Goal: Information Seeking & Learning: Learn about a topic

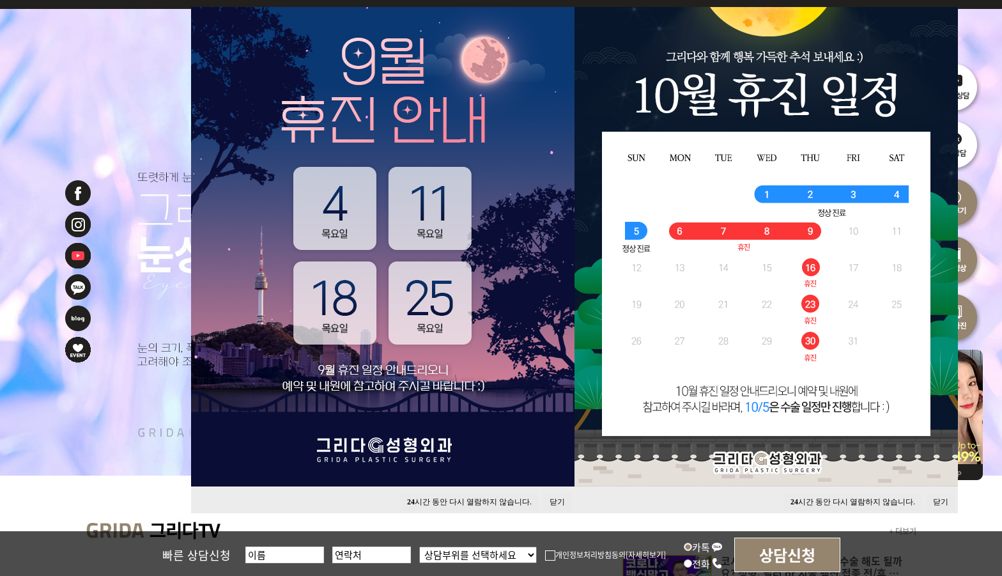
scroll to position [213, 0]
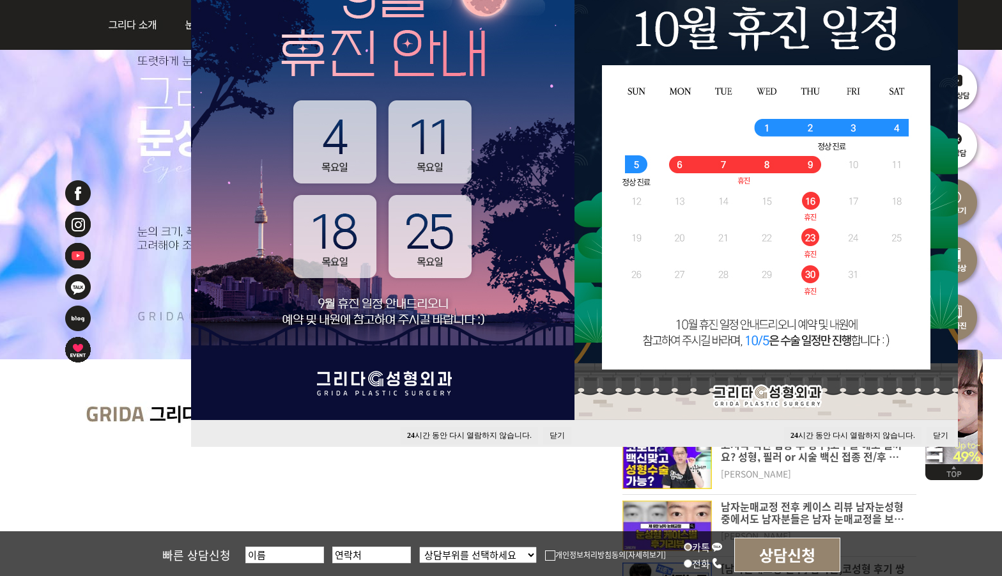
click at [553, 431] on button "닫기" at bounding box center [557, 435] width 28 height 17
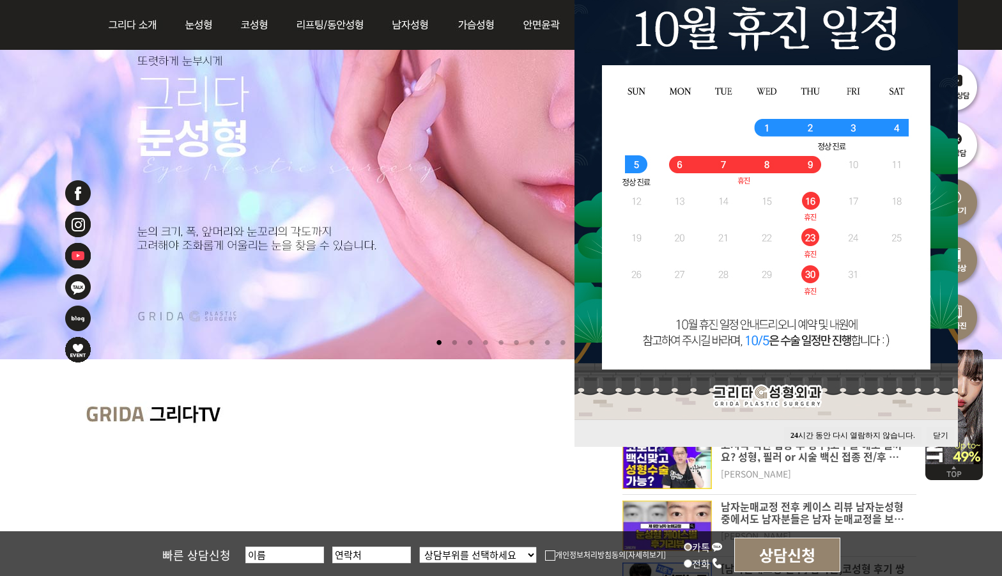
click at [941, 431] on button "닫기" at bounding box center [941, 435] width 28 height 17
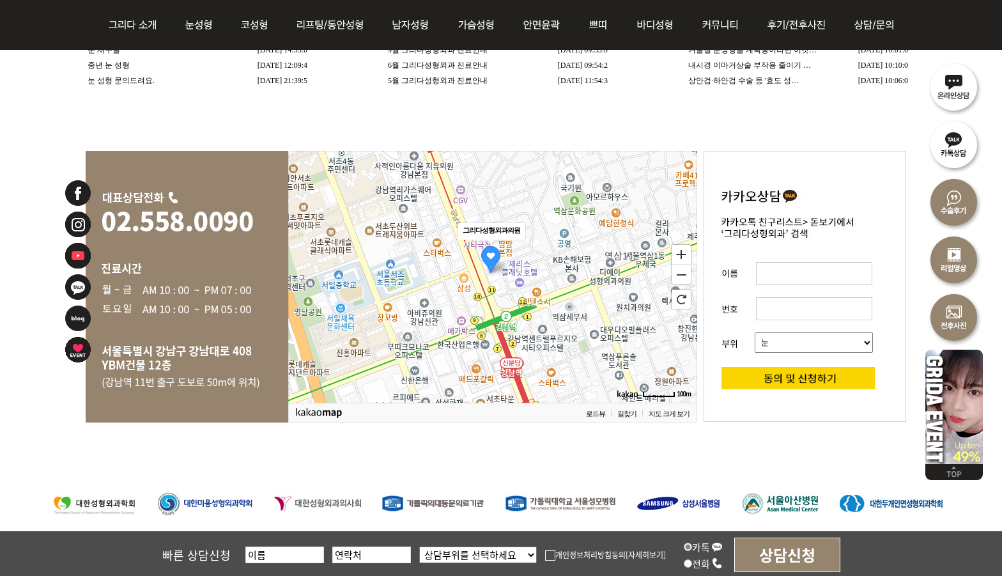
scroll to position [2744, 0]
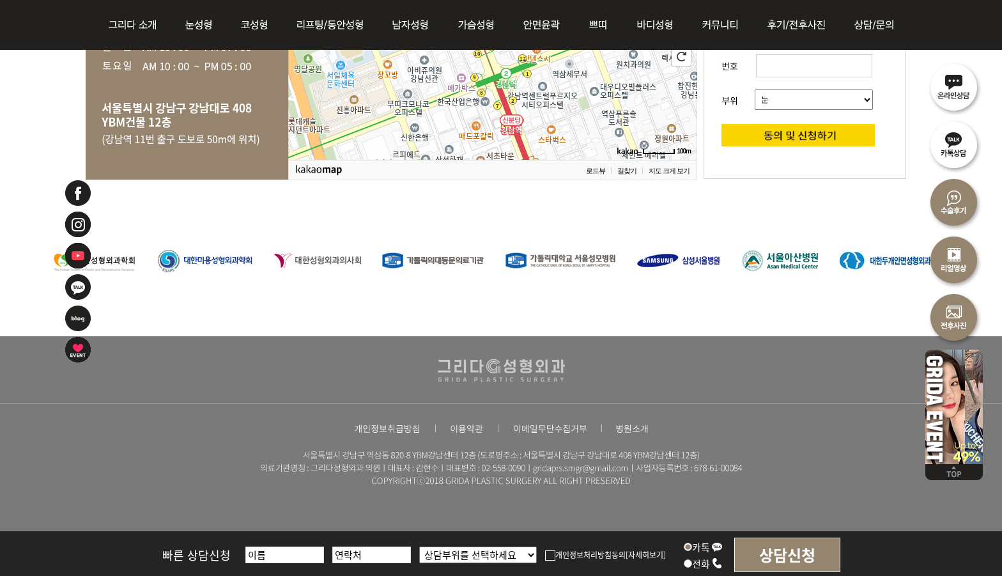
click at [932, 387] on img at bounding box center [954, 404] width 58 height 119
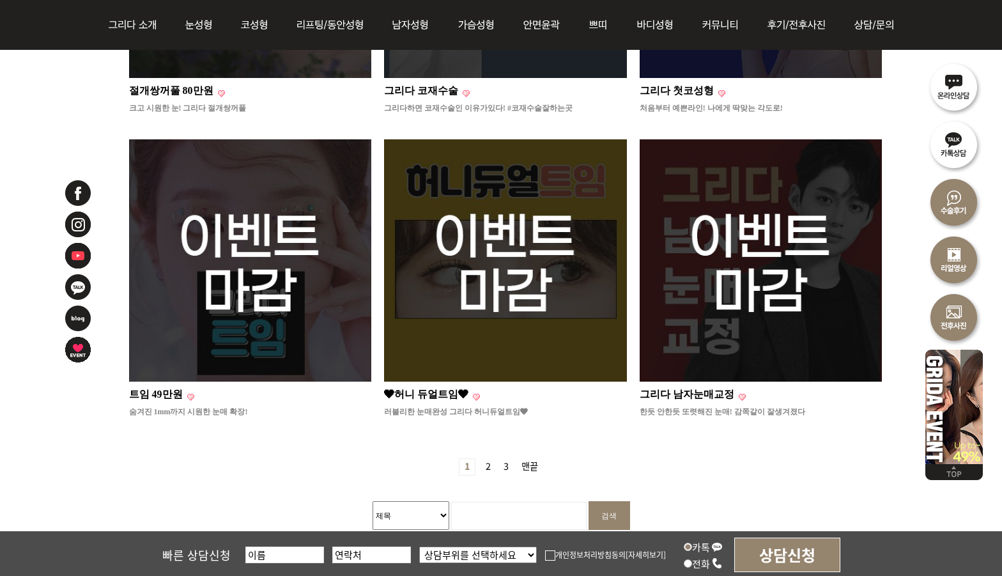
scroll to position [1282, 0]
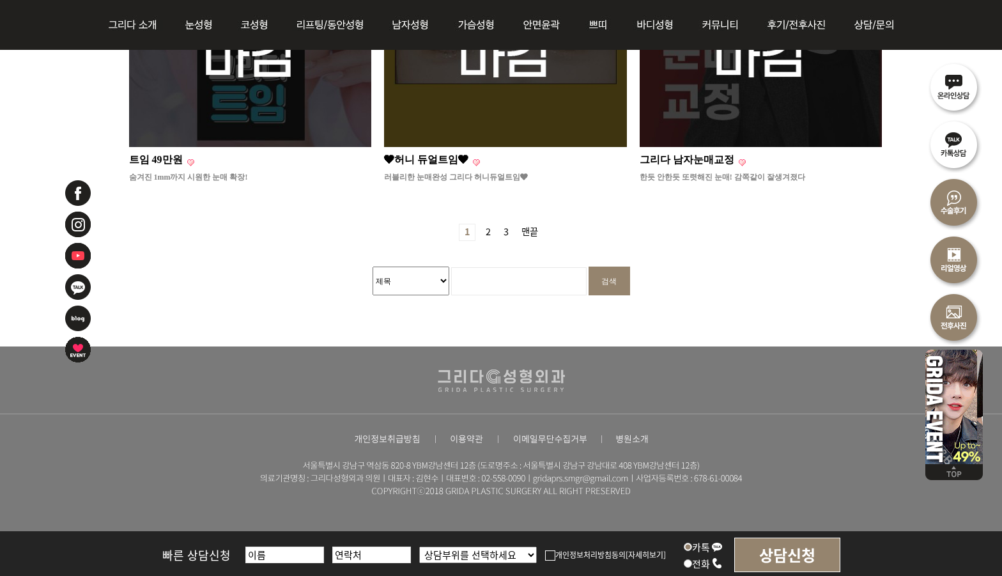
click at [489, 224] on link "2 페이지" at bounding box center [488, 232] width 15 height 16
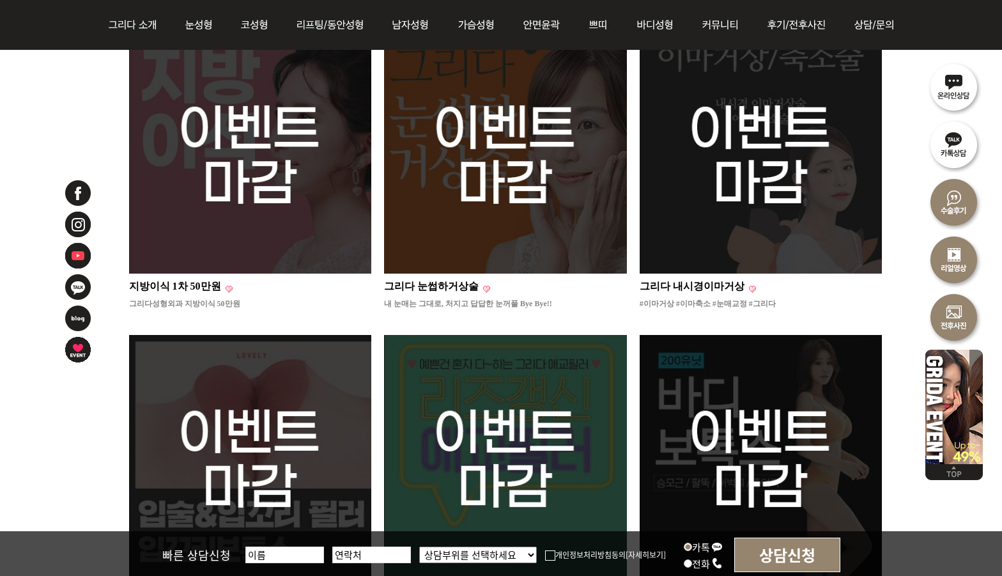
scroll to position [1279, 0]
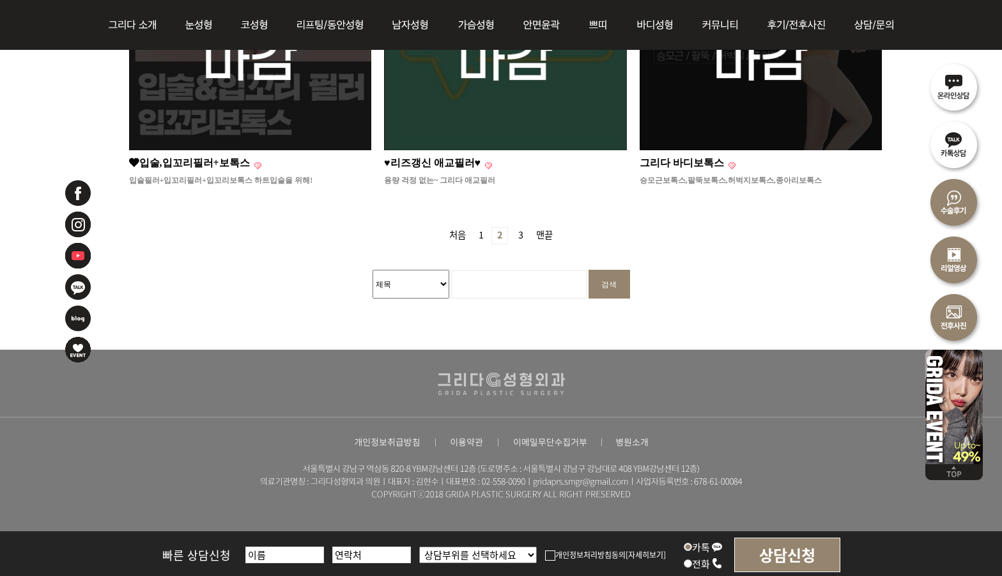
click at [482, 227] on link "1 페이지" at bounding box center [480, 235] width 15 height 16
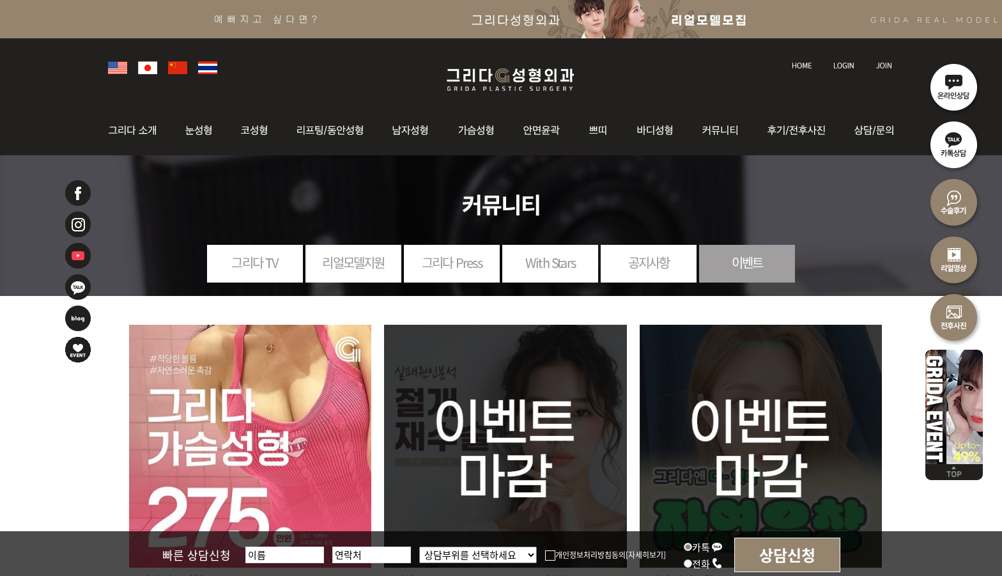
click at [280, 355] on img at bounding box center [250, 446] width 243 height 243
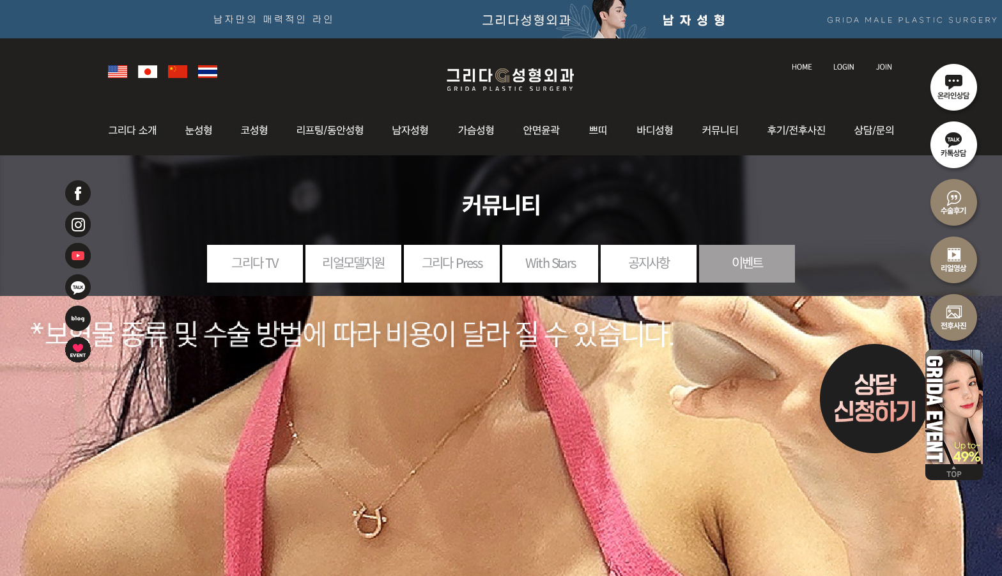
click at [485, 273] on link "그리다 Press" at bounding box center [452, 262] width 96 height 35
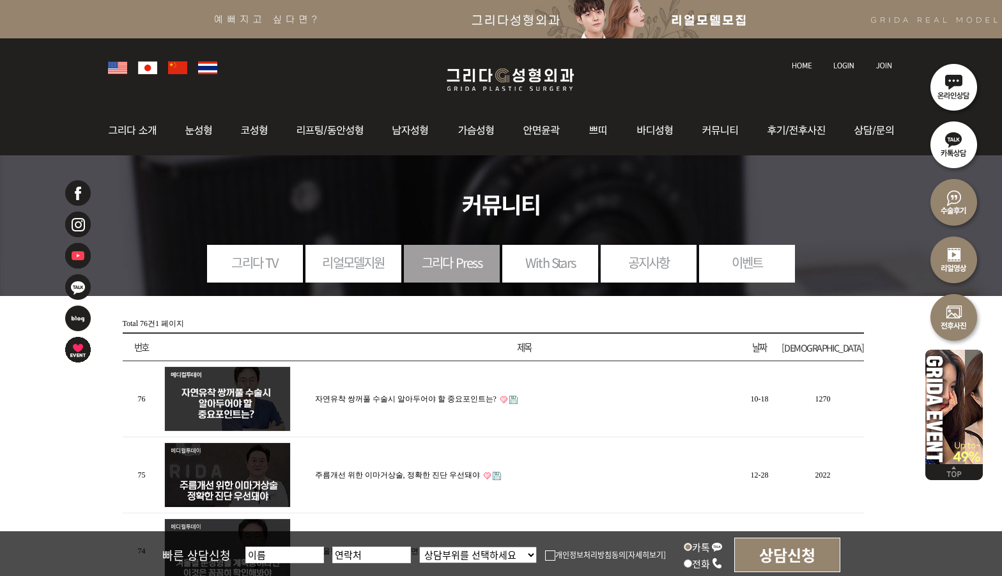
click at [440, 401] on td "자연유착 쌍꺼풀 수술시 알아두어야 할 중요포인트는?" at bounding box center [525, 399] width 426 height 76
click at [436, 394] on link "자연유착 쌍꺼풀 수술시 알아두어야 할 중요포인트는?" at bounding box center [405, 398] width 181 height 9
click at [561, 258] on link "With Stars" at bounding box center [550, 262] width 96 height 35
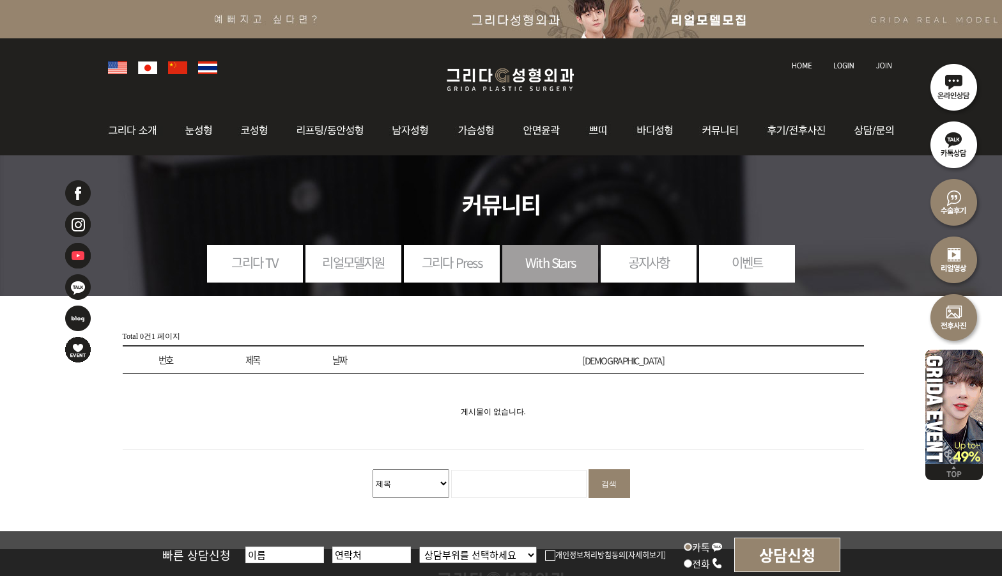
click at [369, 249] on link "리얼모델지원" at bounding box center [353, 262] width 96 height 35
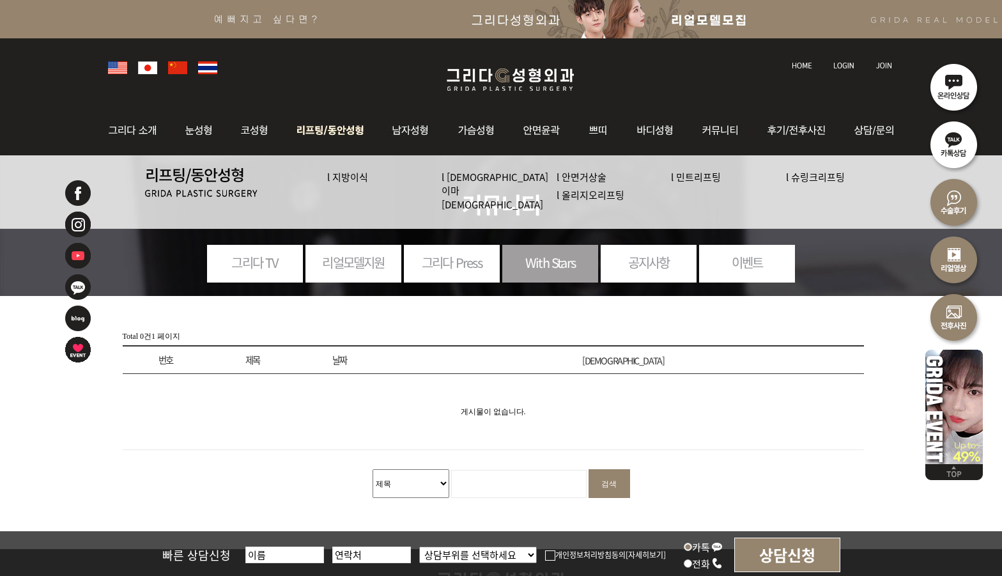
click at [323, 127] on img at bounding box center [330, 130] width 97 height 50
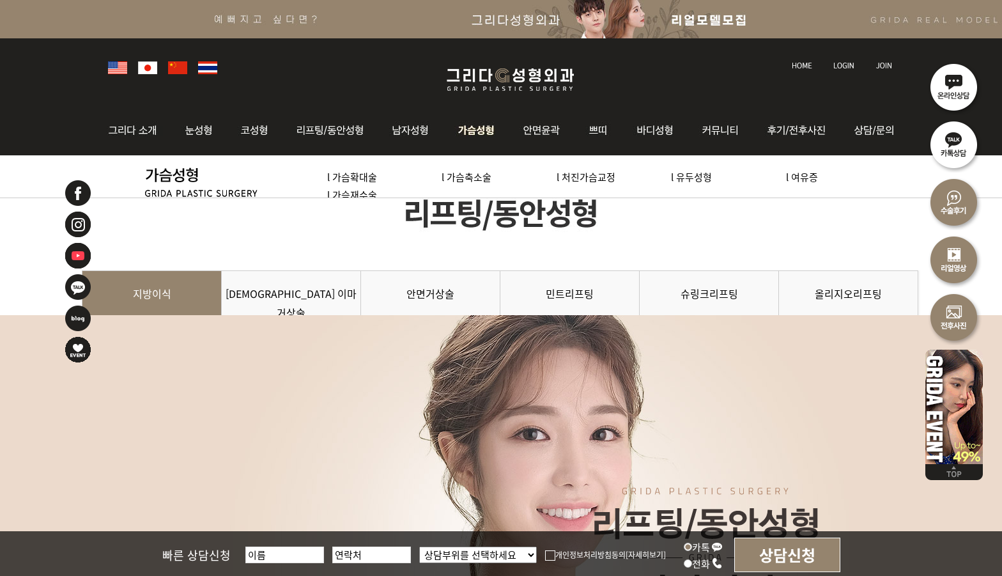
click at [501, 132] on img at bounding box center [476, 130] width 65 height 50
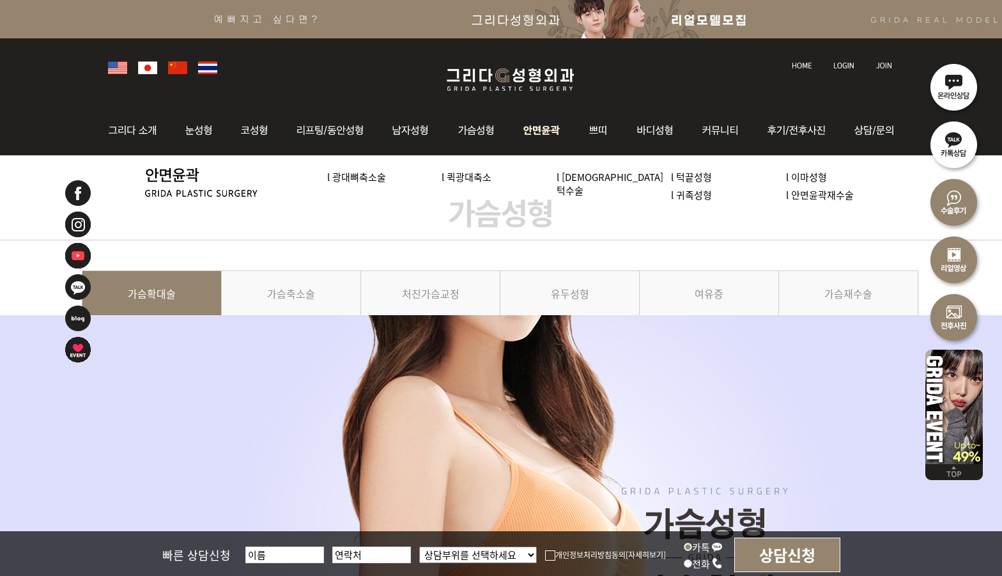
click at [546, 134] on img at bounding box center [542, 130] width 66 height 50
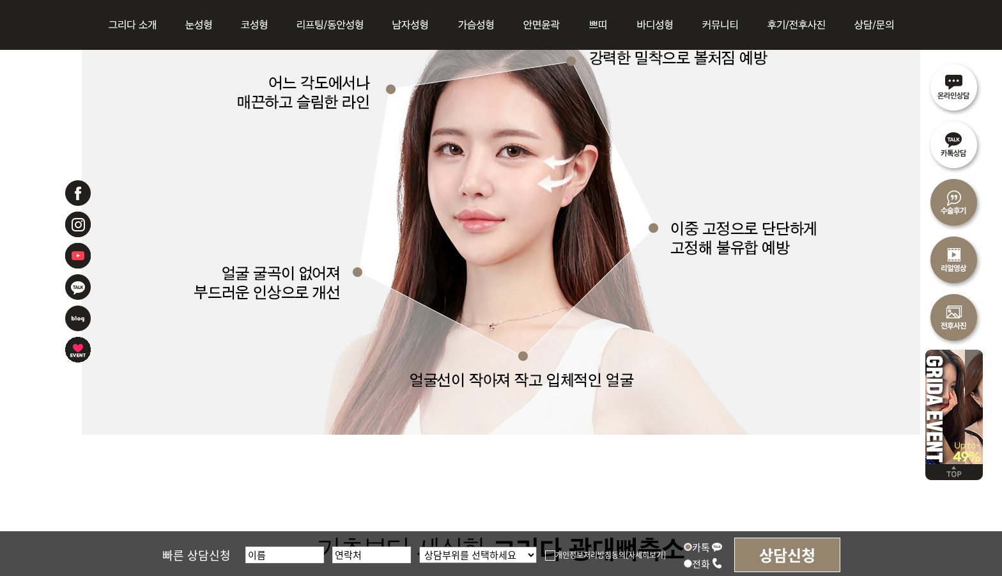
scroll to position [3621, 0]
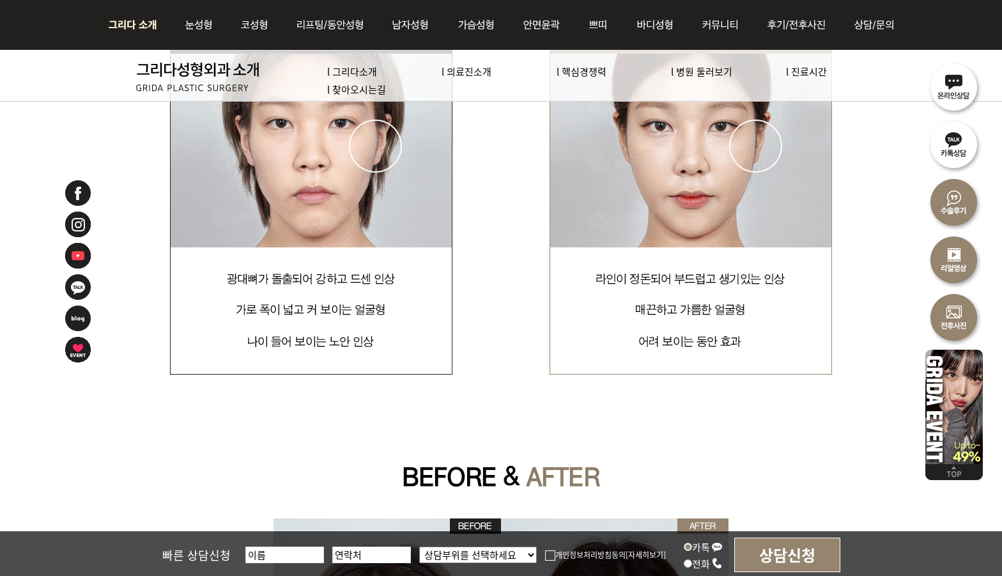
click at [145, 38] on img at bounding box center [136, 25] width 69 height 50
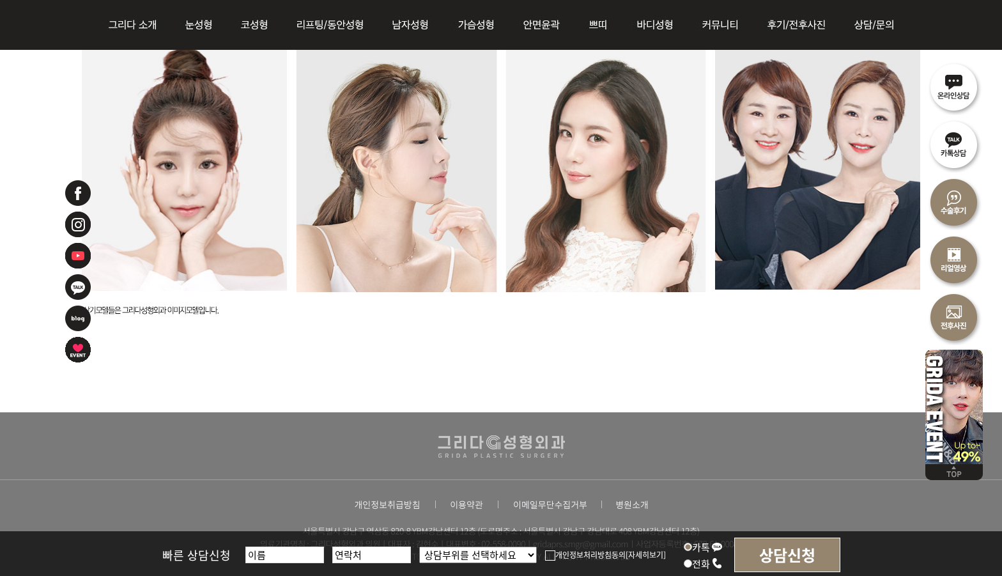
scroll to position [3495, 0]
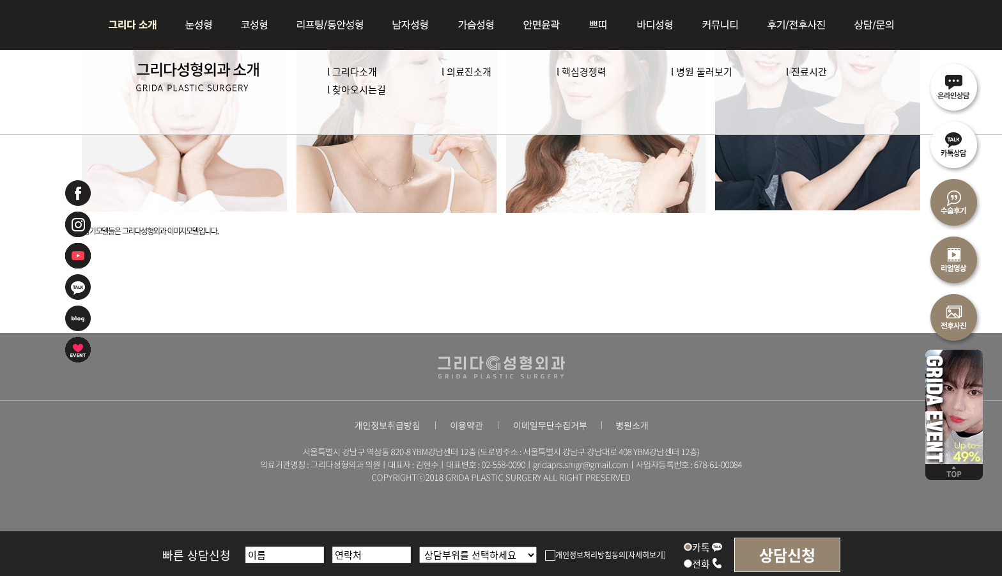
click at [487, 79] on li "l 의료진소개" at bounding box center [499, 72] width 115 height 18
click at [479, 75] on link "l 의료진소개" at bounding box center [467, 71] width 50 height 13
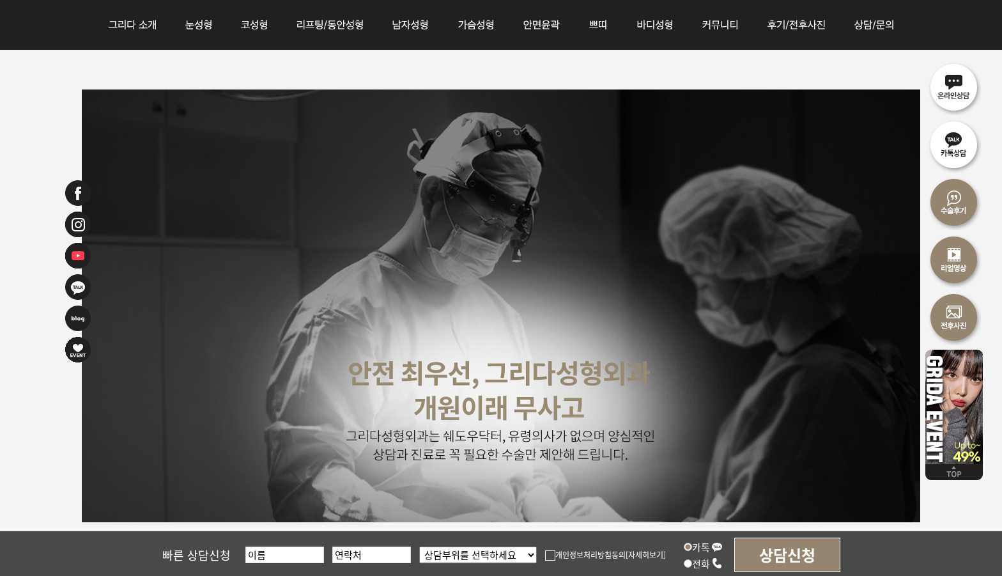
scroll to position [3195, 0]
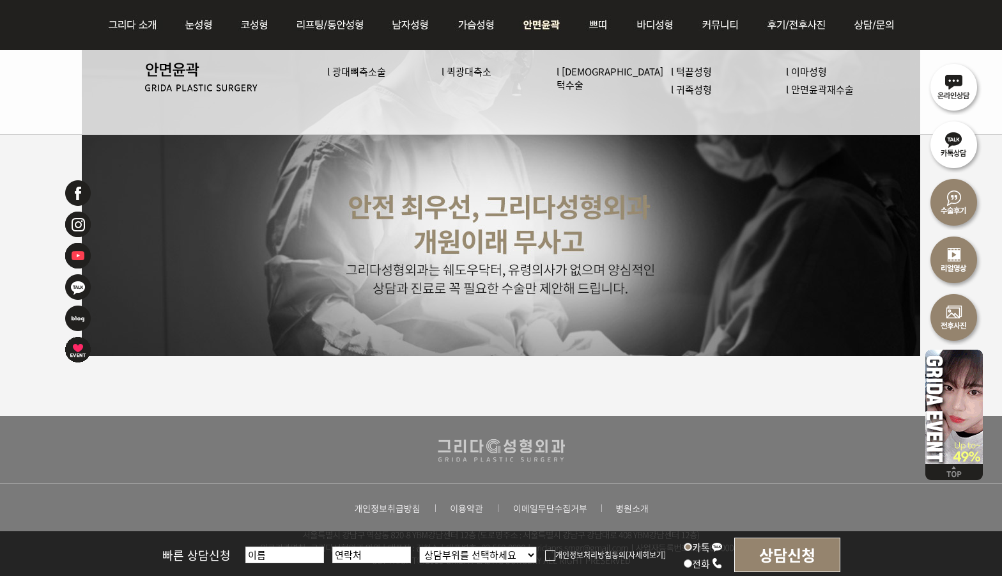
click at [481, 70] on link "l 퀵광대축소" at bounding box center [467, 71] width 50 height 13
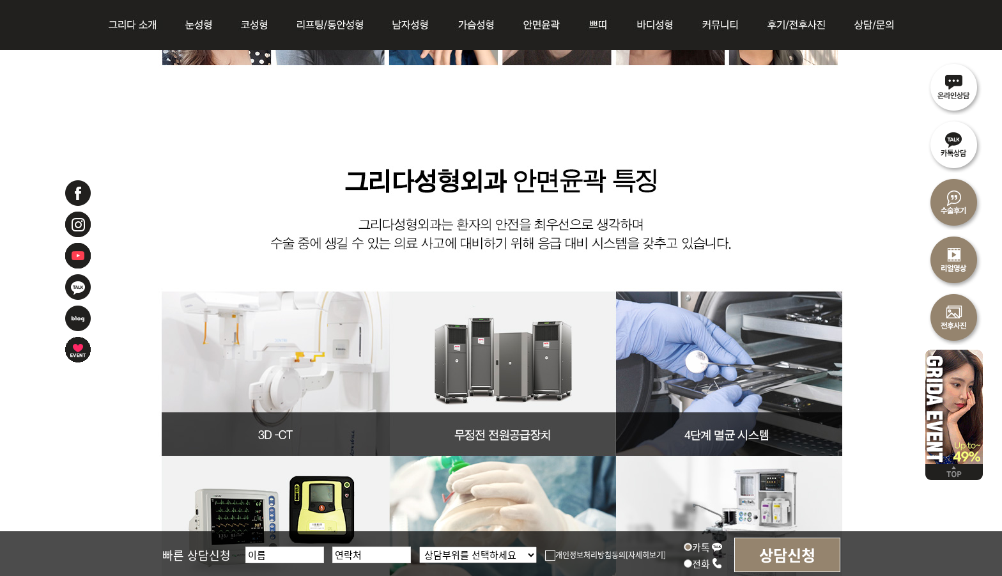
scroll to position [4792, 0]
